Goal: Information Seeking & Learning: Find specific fact

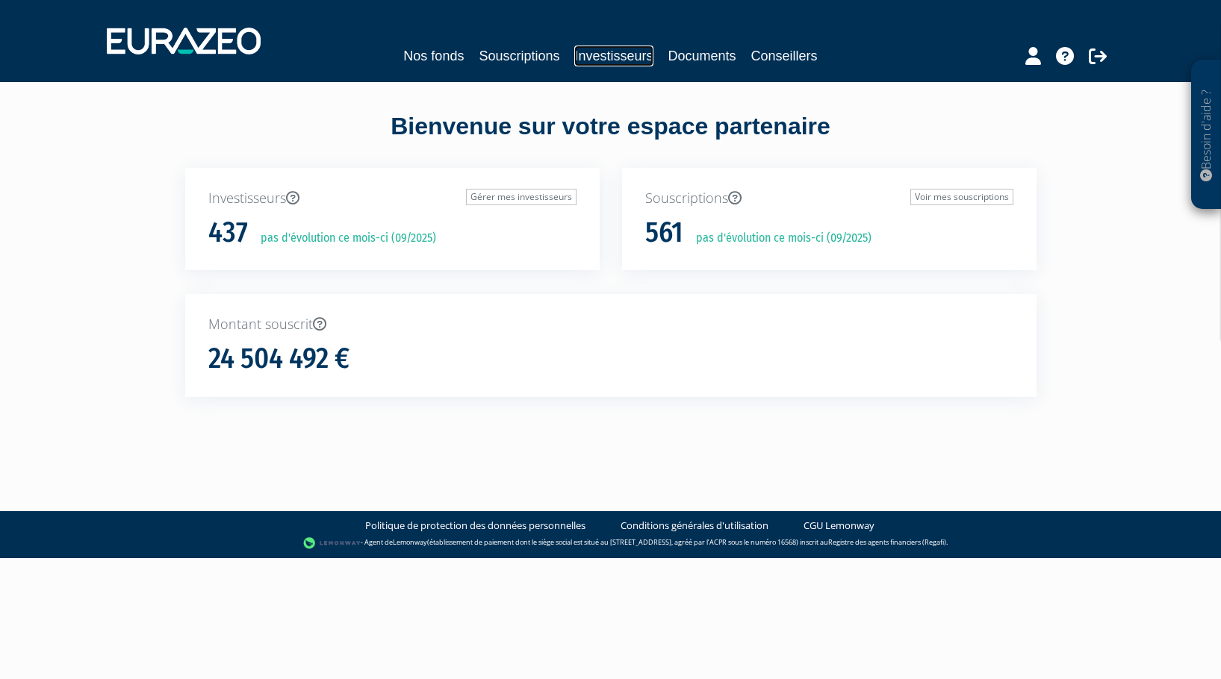
click at [617, 51] on link "Investisseurs" at bounding box center [613, 56] width 78 height 21
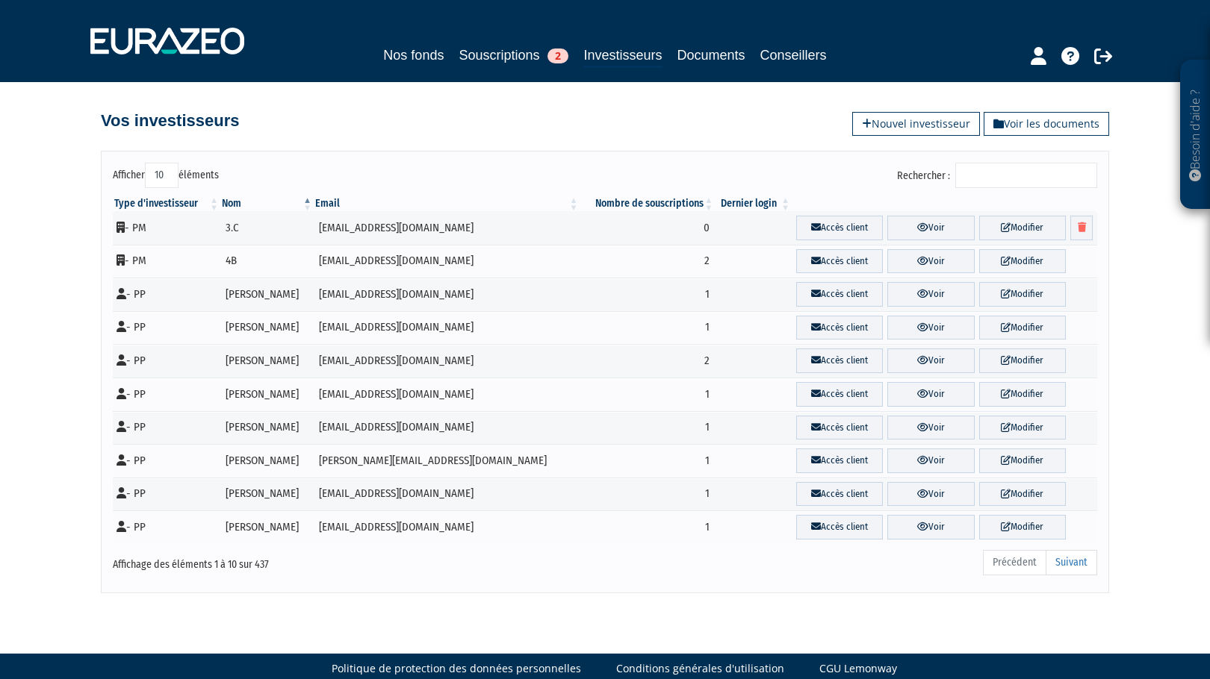
click at [1004, 168] on input "Rechercher :" at bounding box center [1026, 175] width 142 height 25
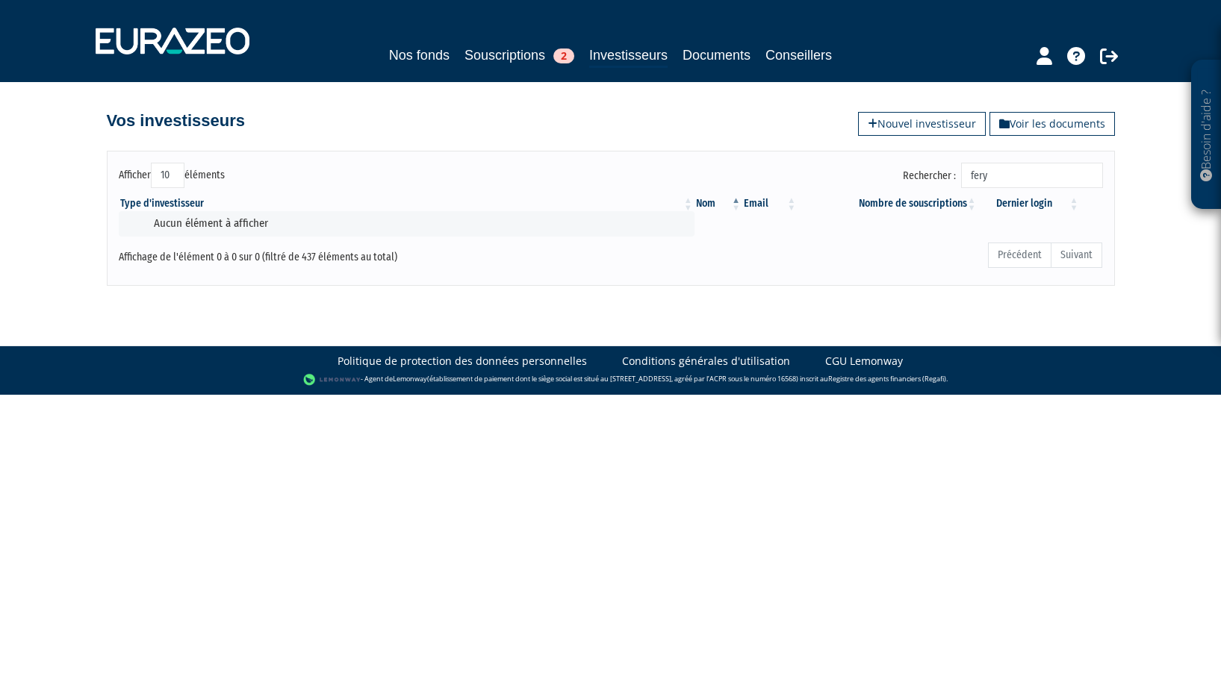
type input "fery"
click at [614, 55] on link "Investisseurs" at bounding box center [628, 56] width 78 height 23
click at [1036, 182] on input "fery" at bounding box center [1032, 175] width 142 height 25
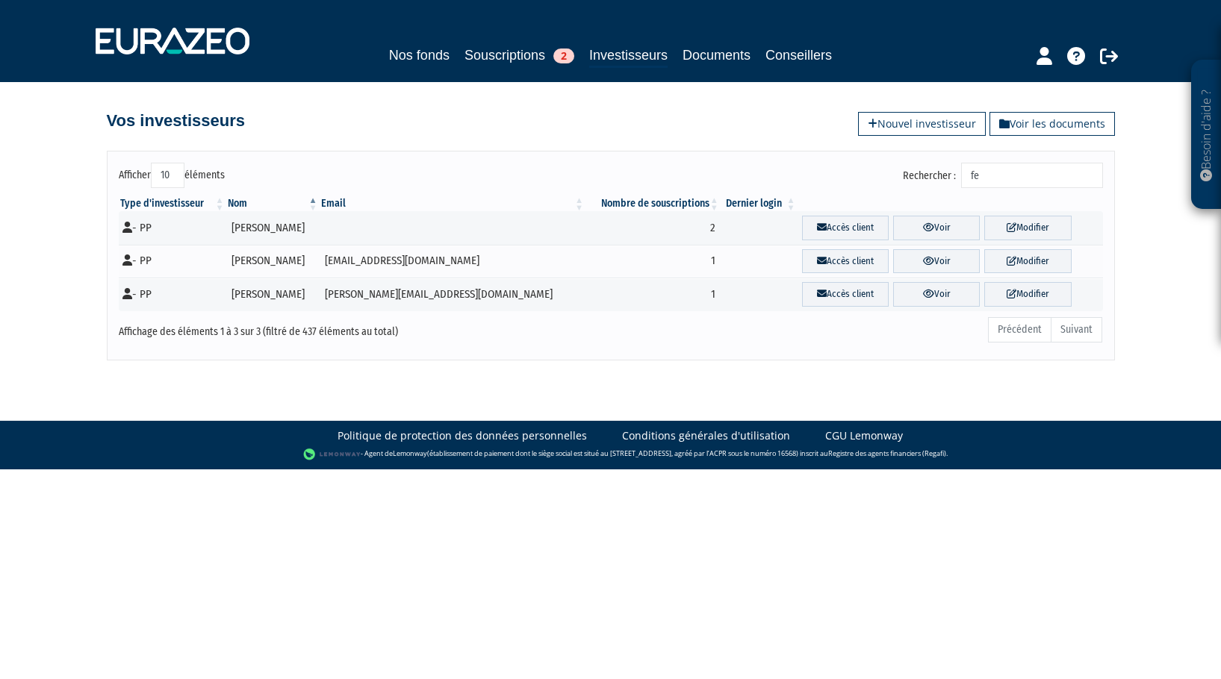
type input "f"
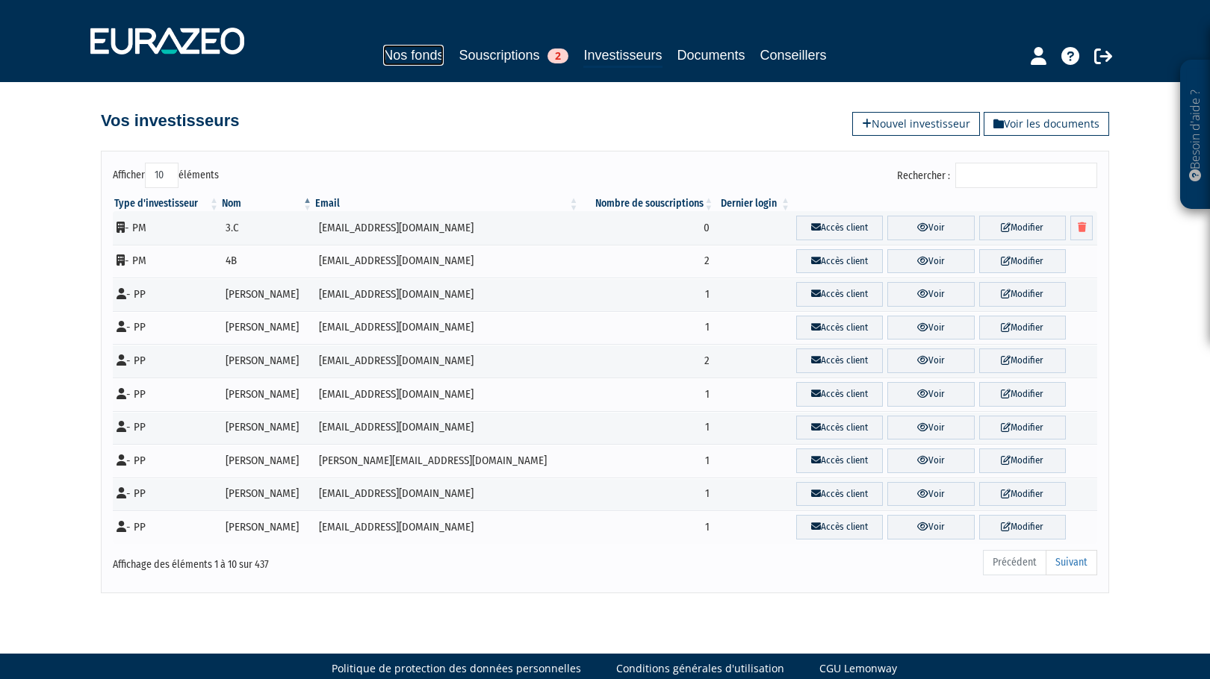
click at [386, 58] on link "Nos fonds" at bounding box center [413, 55] width 60 height 21
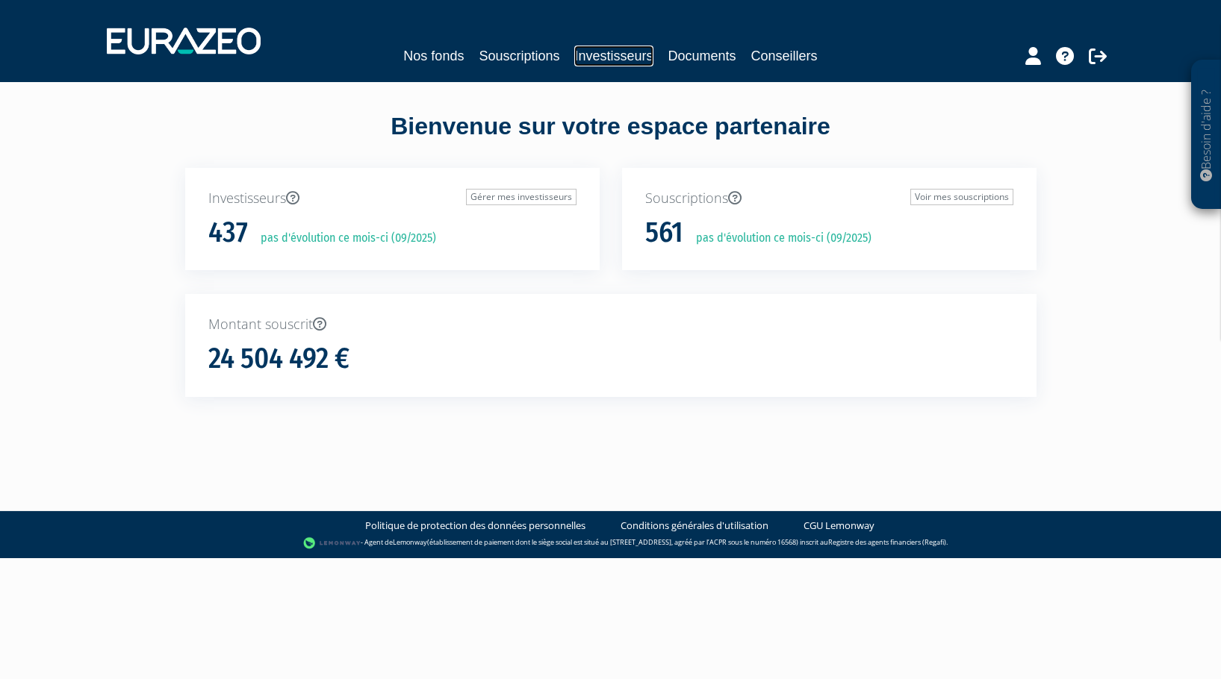
click at [627, 55] on link "Investisseurs" at bounding box center [613, 56] width 78 height 21
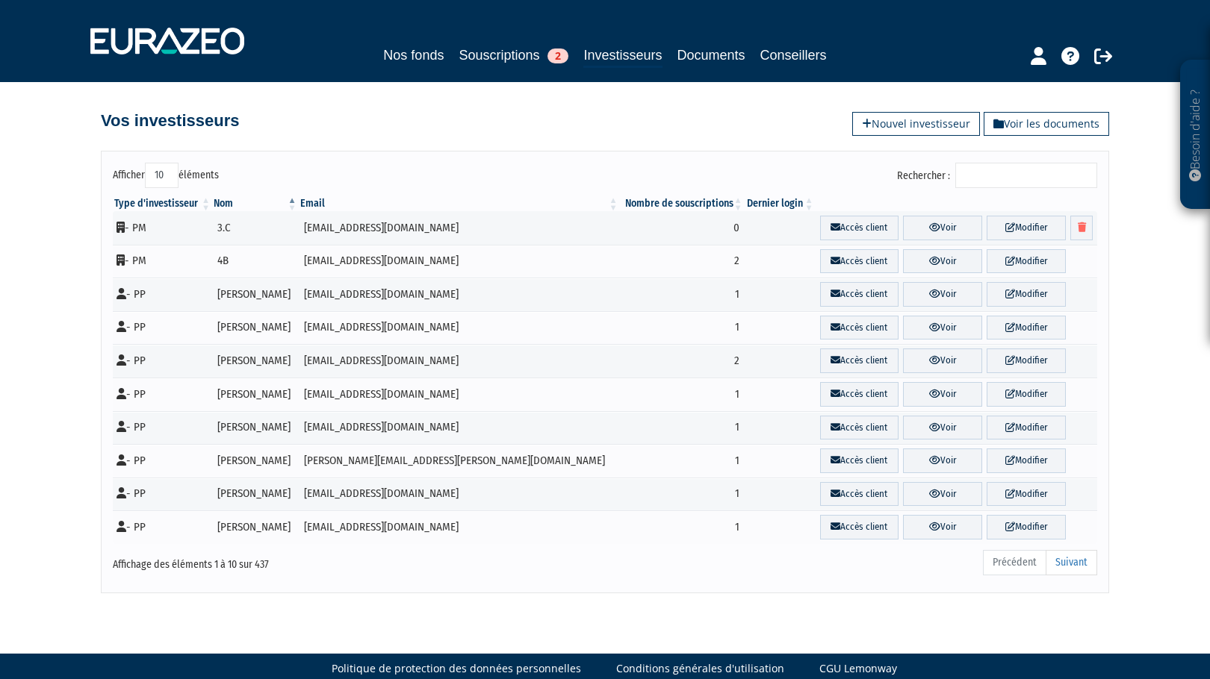
click at [1010, 175] on input "Rechercher :" at bounding box center [1026, 175] width 142 height 25
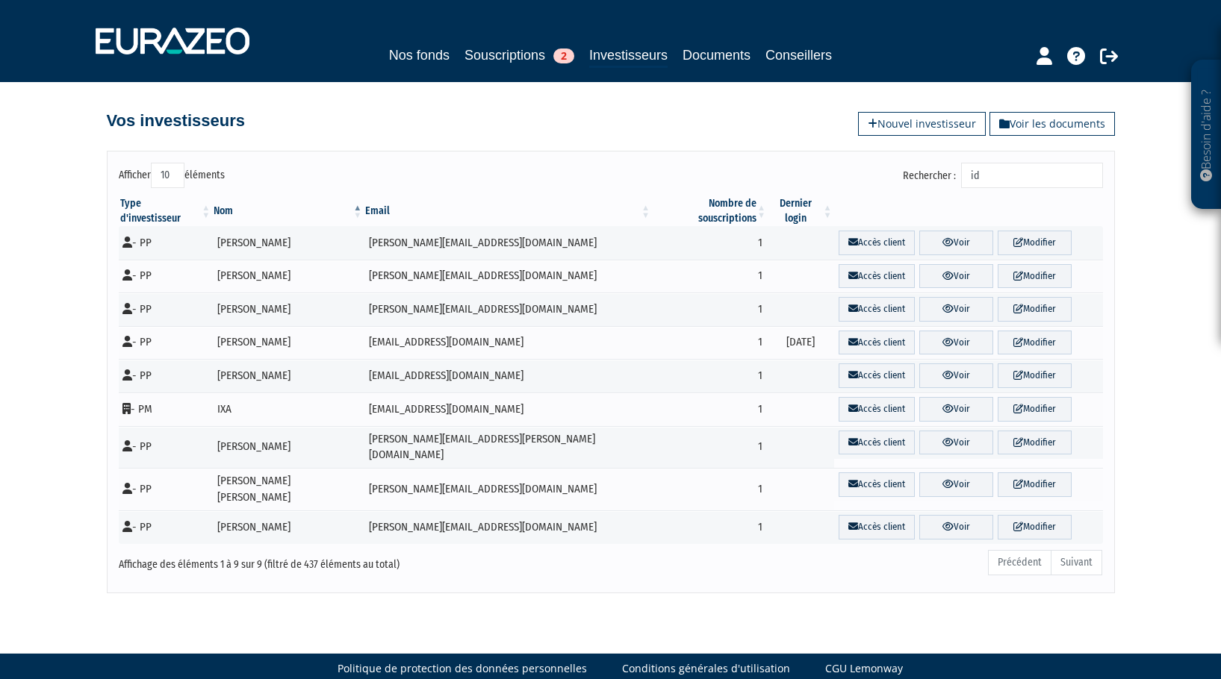
type input "i"
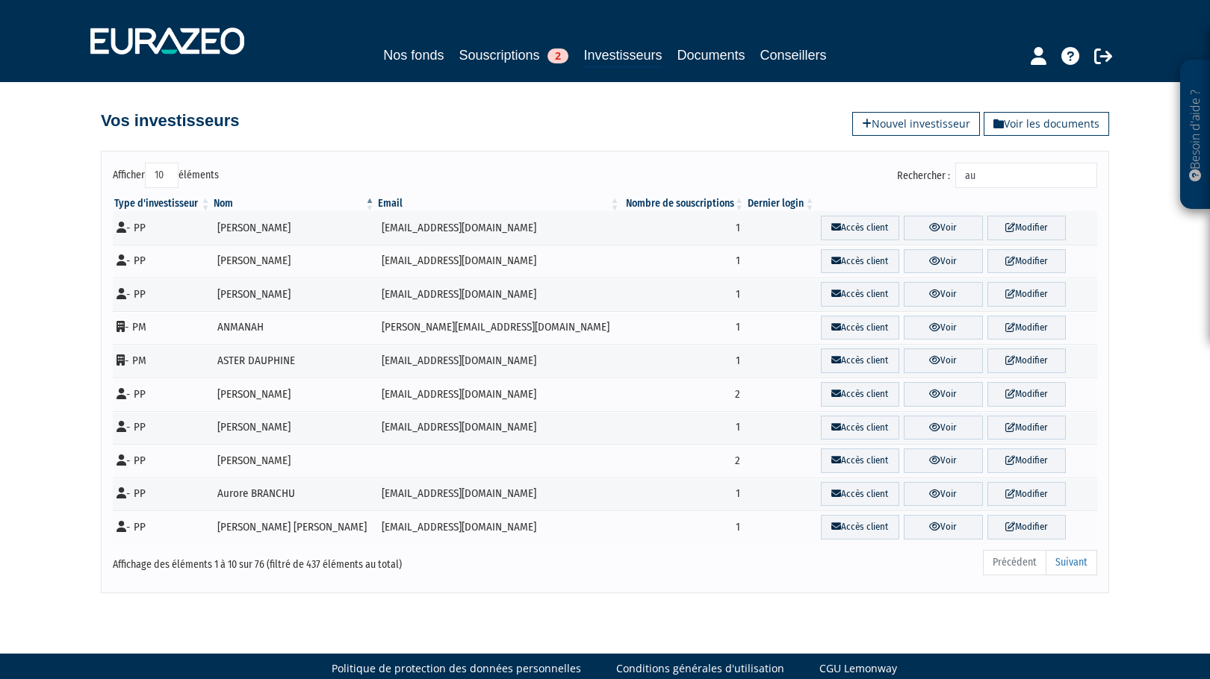
type input "a"
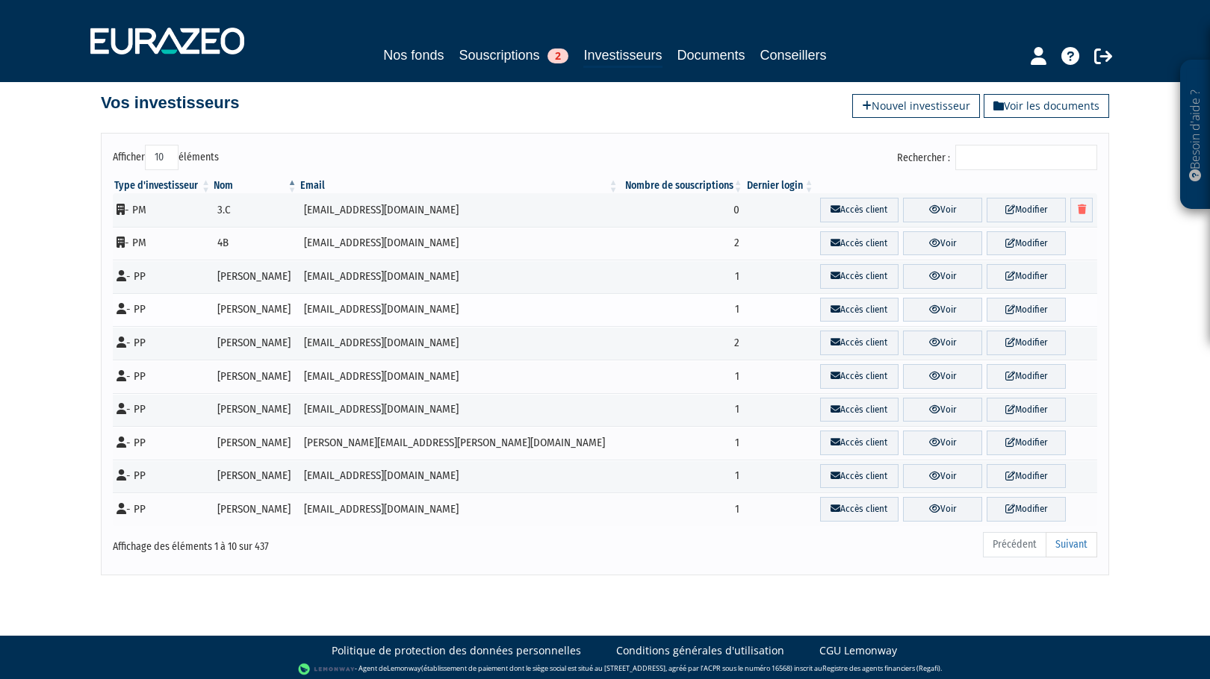
scroll to position [23, 0]
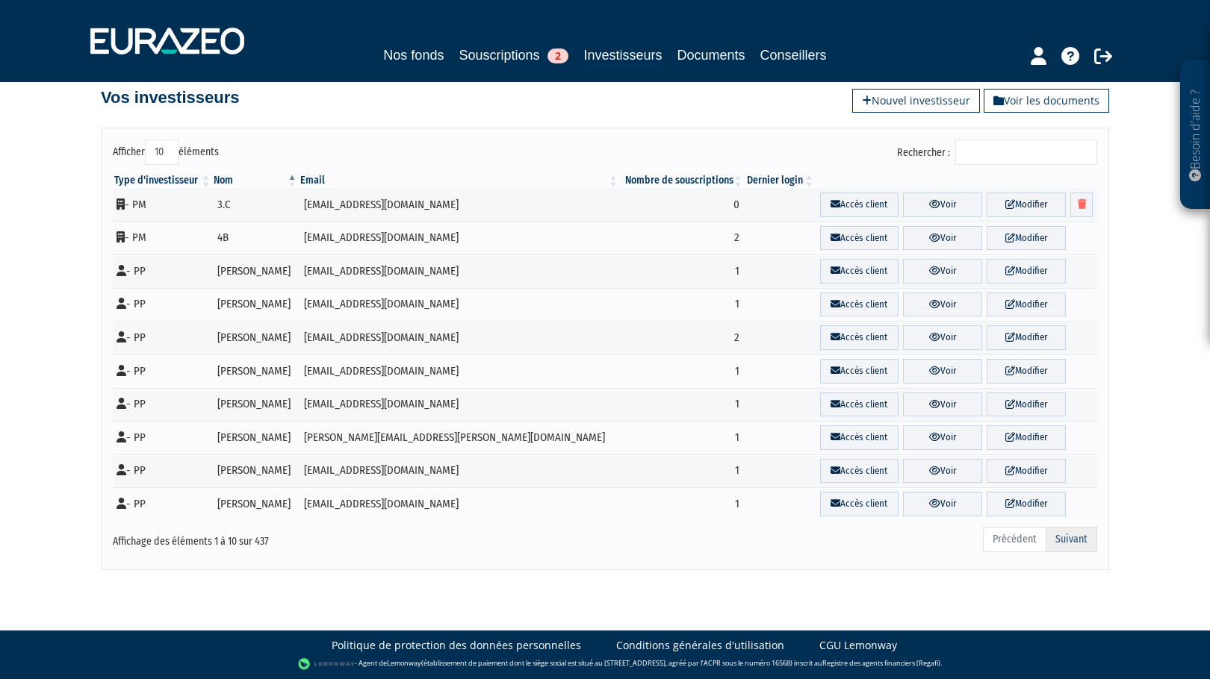
click at [1074, 541] on link "Suivant" at bounding box center [1071, 539] width 52 height 25
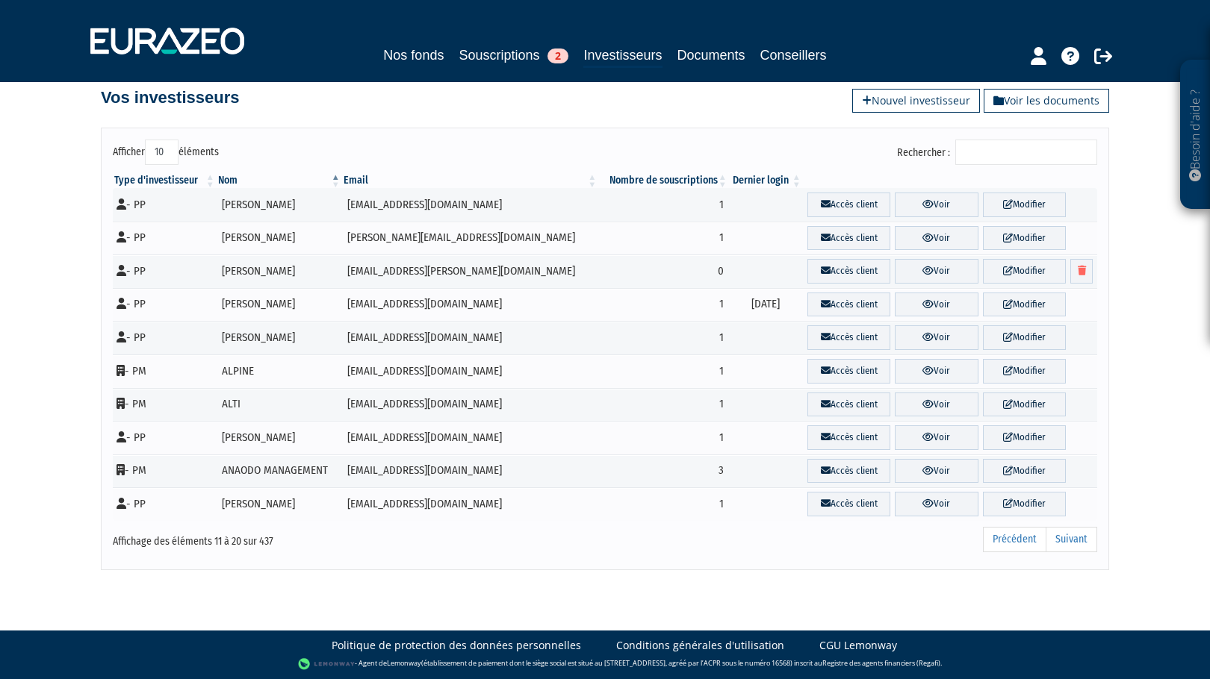
click at [177, 144] on select "10 25 50 100" at bounding box center [162, 152] width 34 height 25
select select "100"
click at [148, 140] on select "10 25 50 100" at bounding box center [162, 152] width 34 height 25
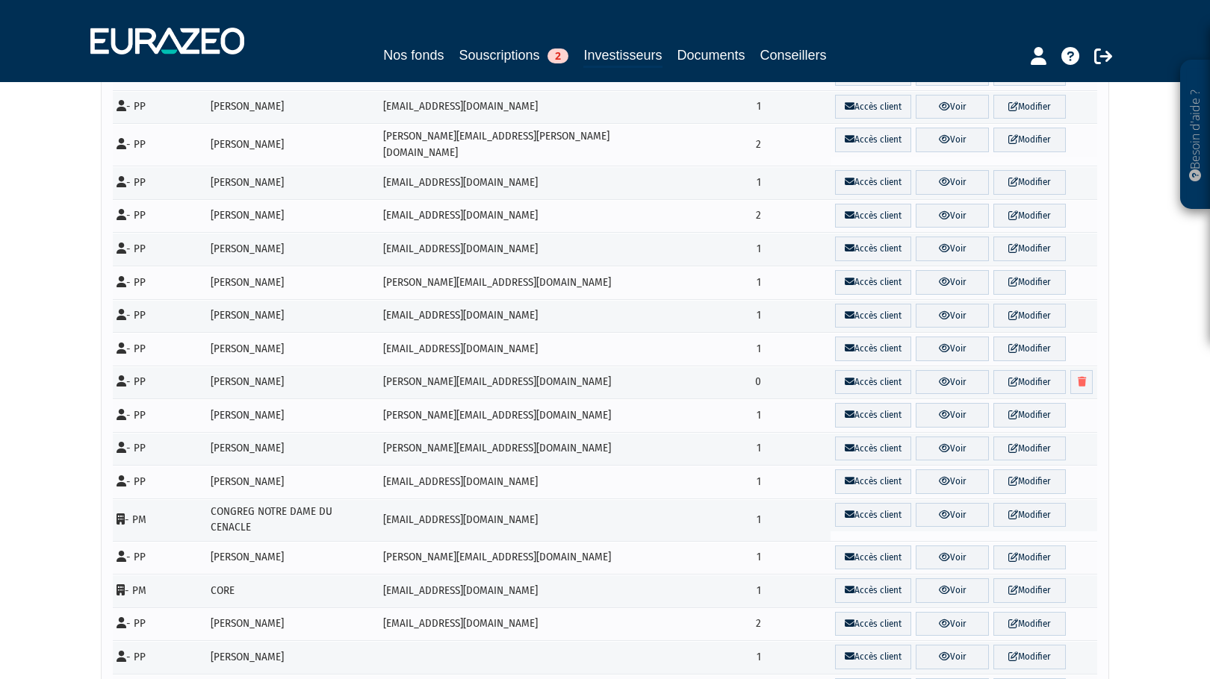
scroll to position [3017, 0]
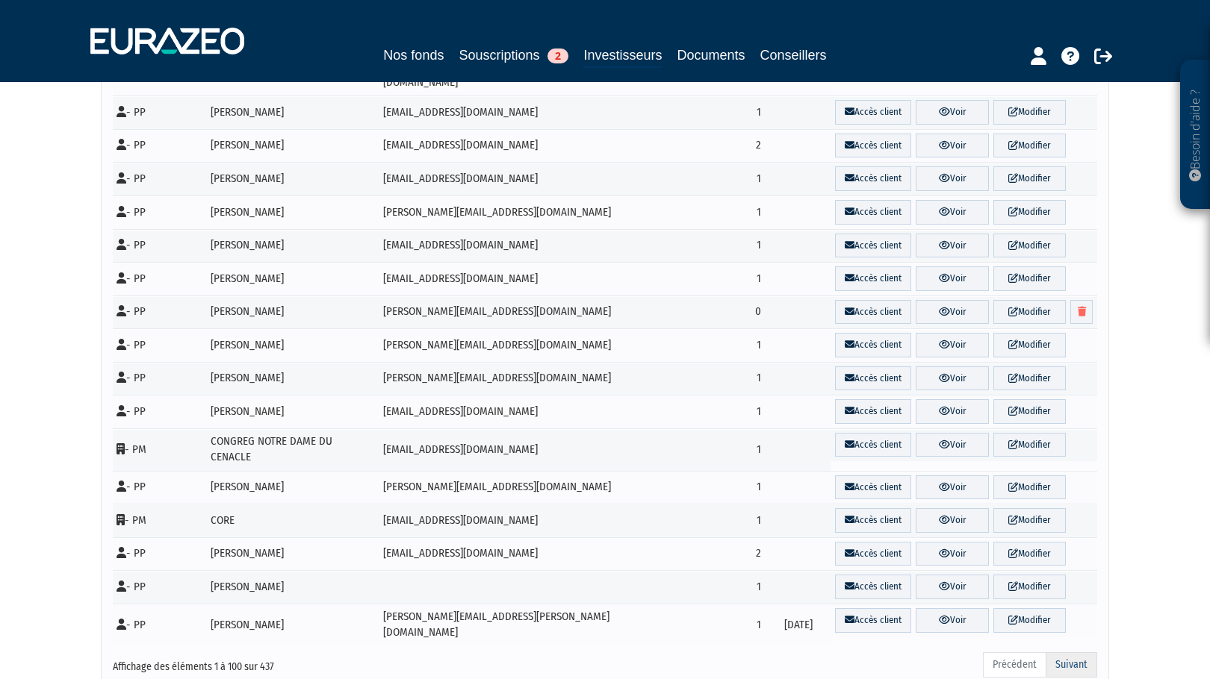
click at [1087, 653] on link "Suivant" at bounding box center [1071, 665] width 52 height 25
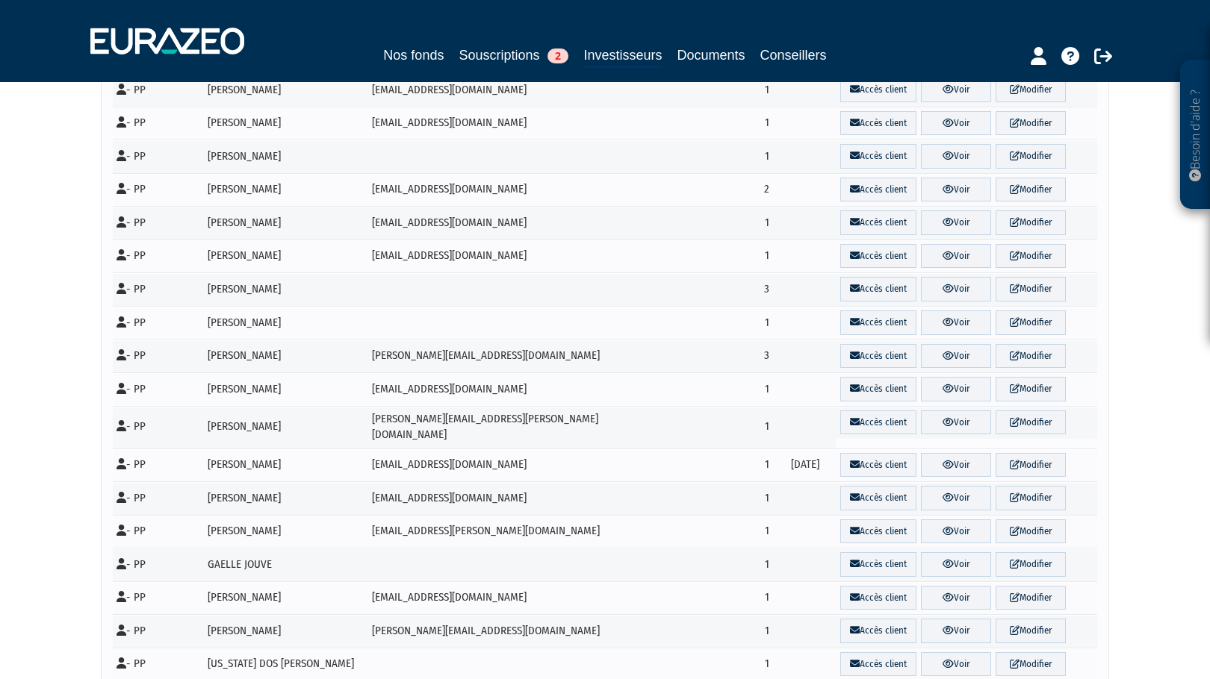
scroll to position [1673, 0]
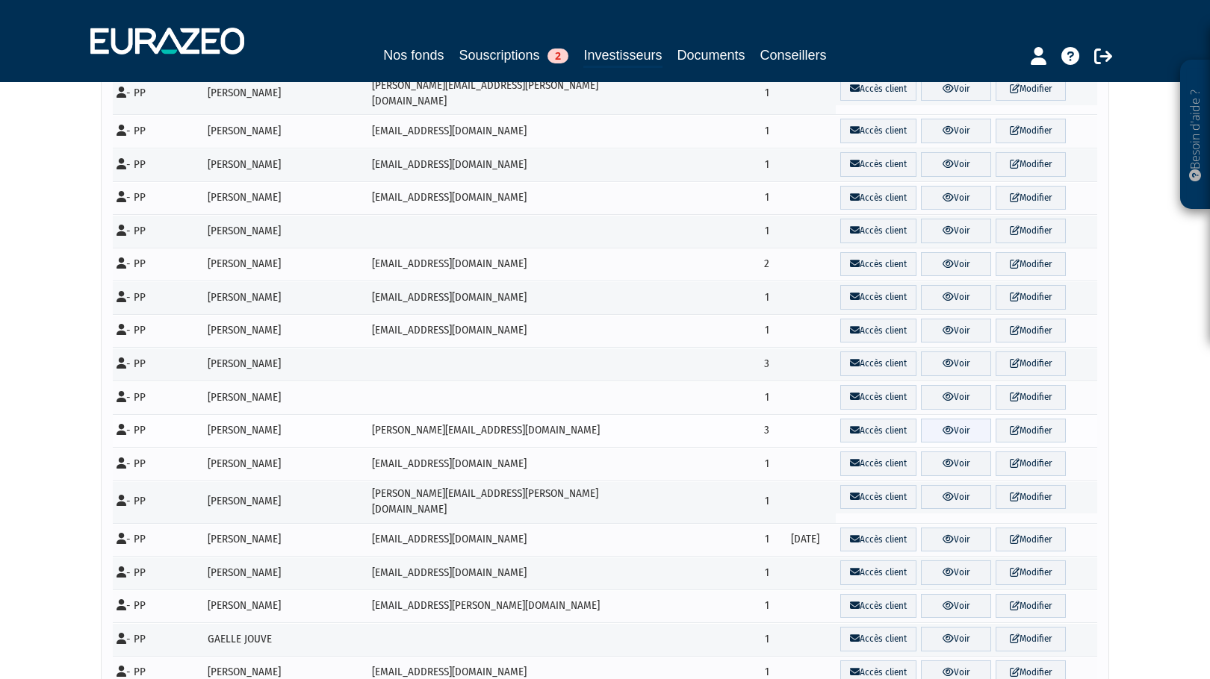
click at [939, 419] on link "Voir" at bounding box center [956, 431] width 70 height 25
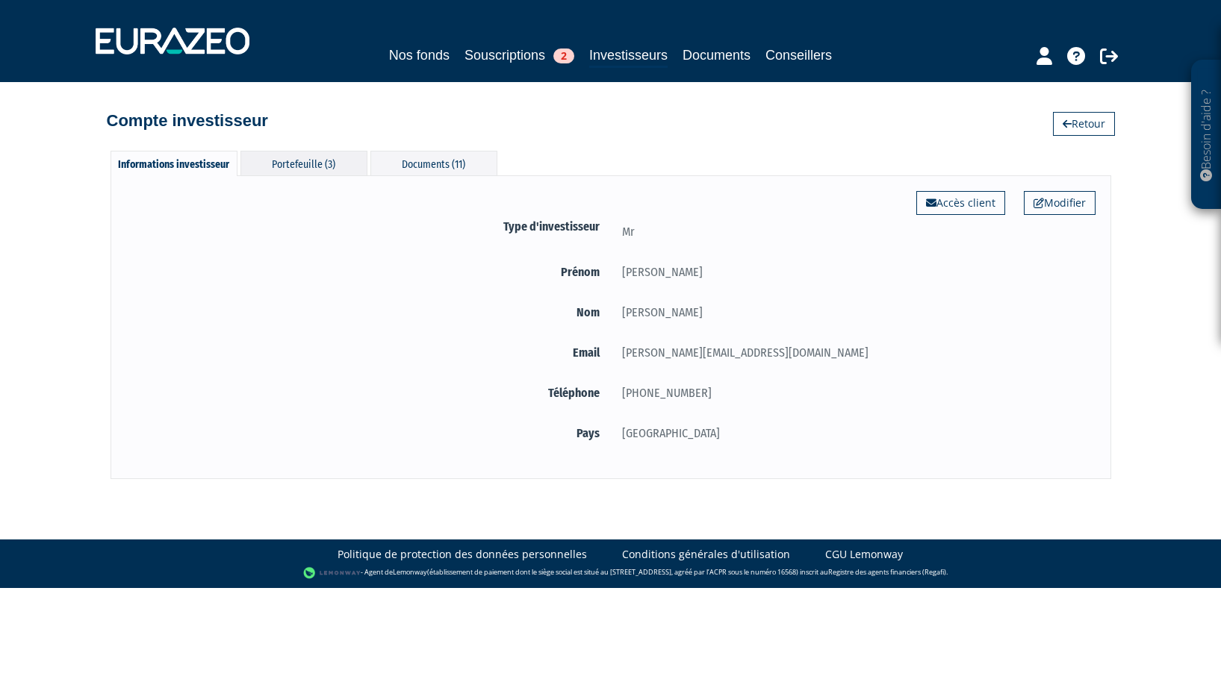
click at [286, 155] on div "Portefeuille (3)" at bounding box center [303, 163] width 127 height 25
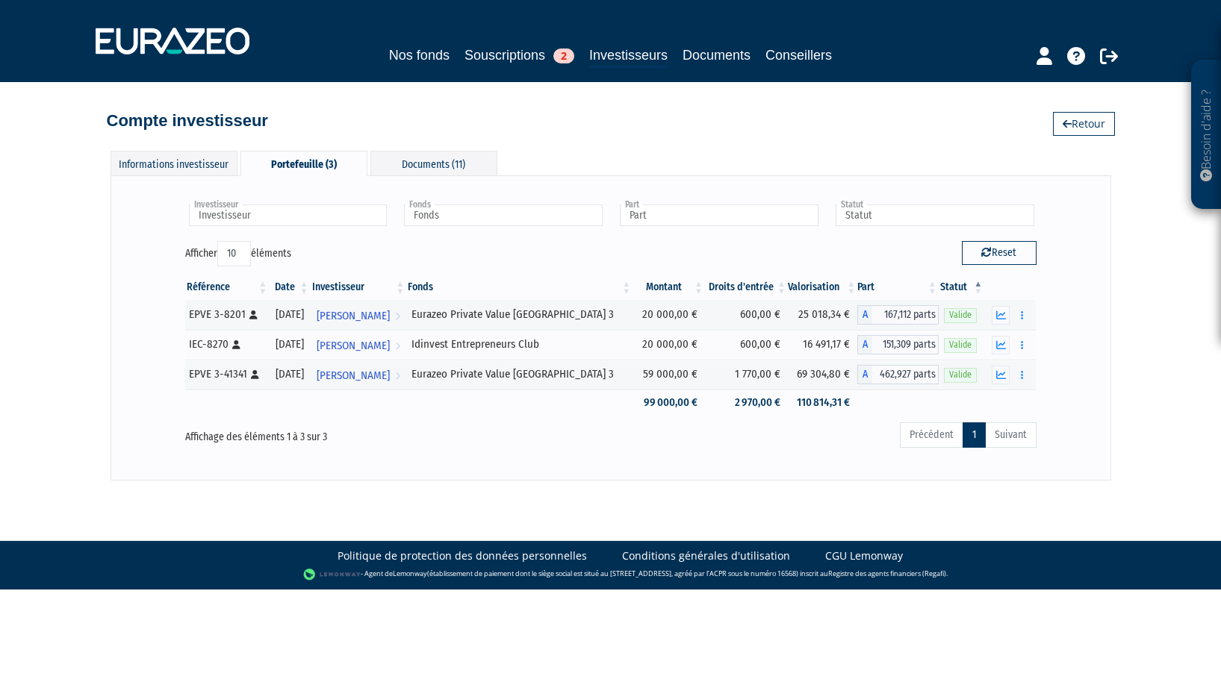
click at [429, 66] on div "Nos fonds Souscriptions 2 Investisseurs Documents Conseillers" at bounding box center [610, 56] width 701 height 23
click at [429, 45] on link "Nos fonds" at bounding box center [419, 55] width 60 height 21
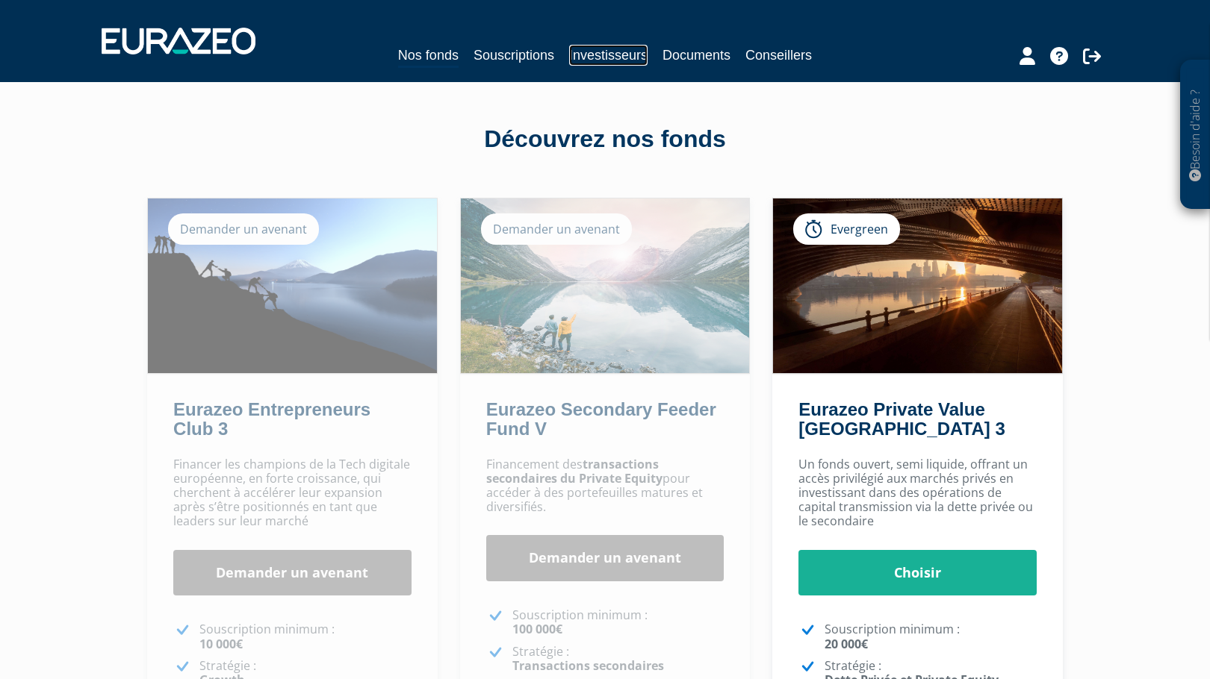
click at [600, 55] on link "Investisseurs" at bounding box center [608, 55] width 78 height 21
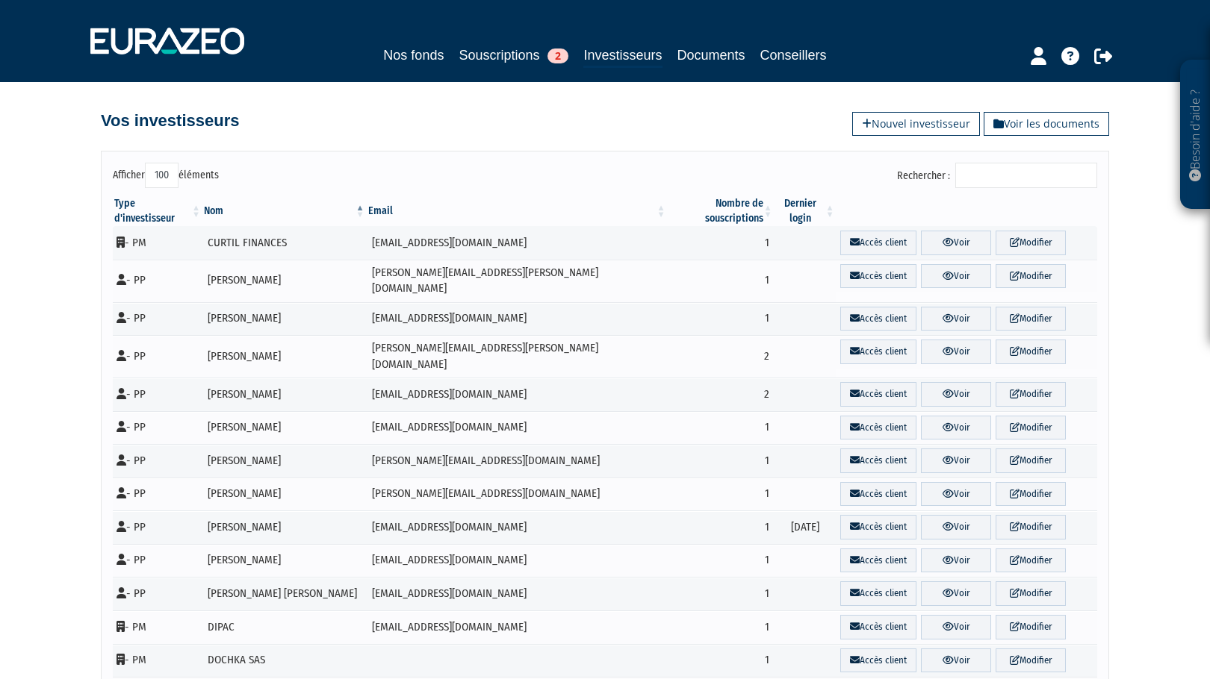
select select "100"
click at [994, 176] on input "Rechercher :" at bounding box center [1026, 175] width 142 height 25
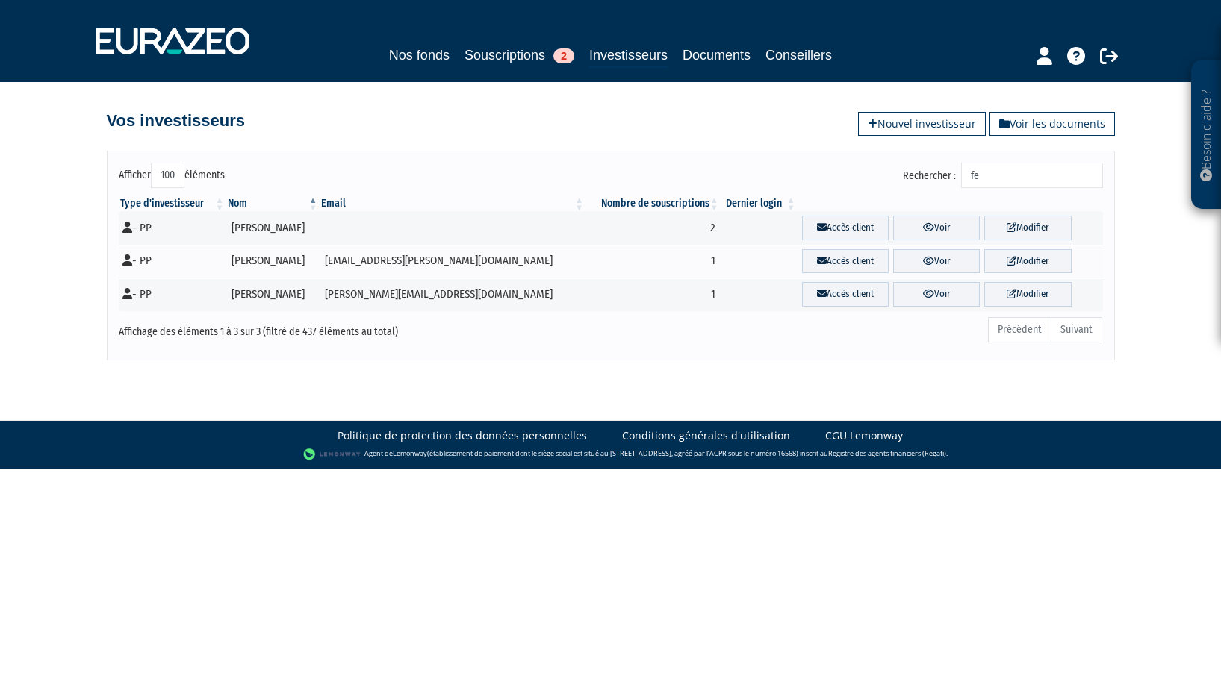
type input "f"
